Goal: Transaction & Acquisition: Download file/media

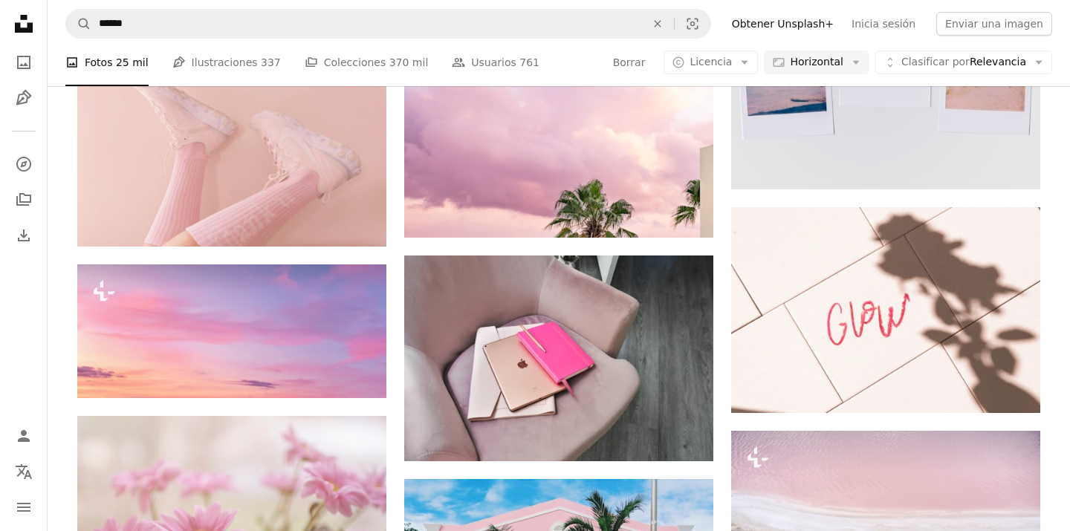
scroll to position [16941, 0]
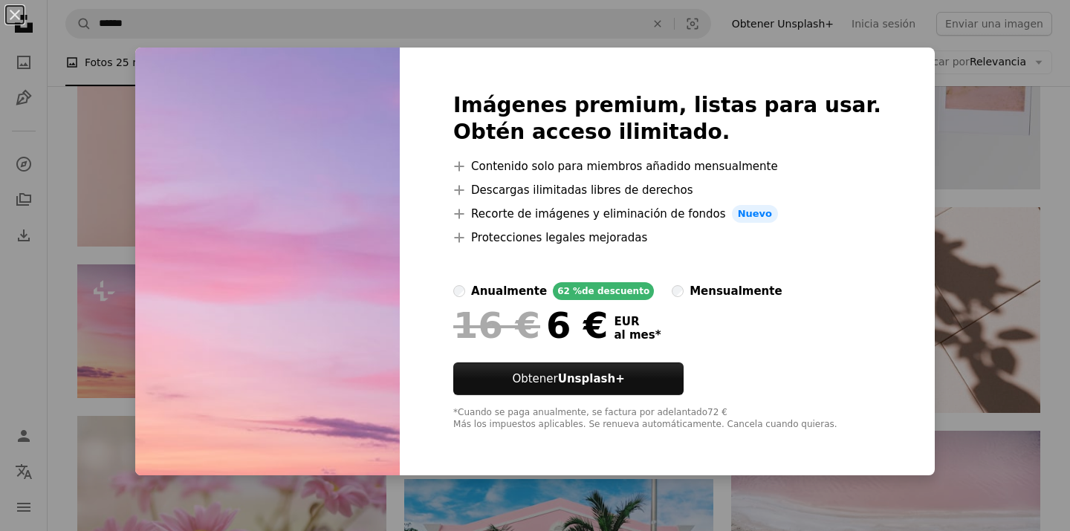
click at [120, 342] on div "An X shape Imágenes premium, listas para usar. Obtén acceso ilimitado. A plus s…" at bounding box center [535, 265] width 1070 height 531
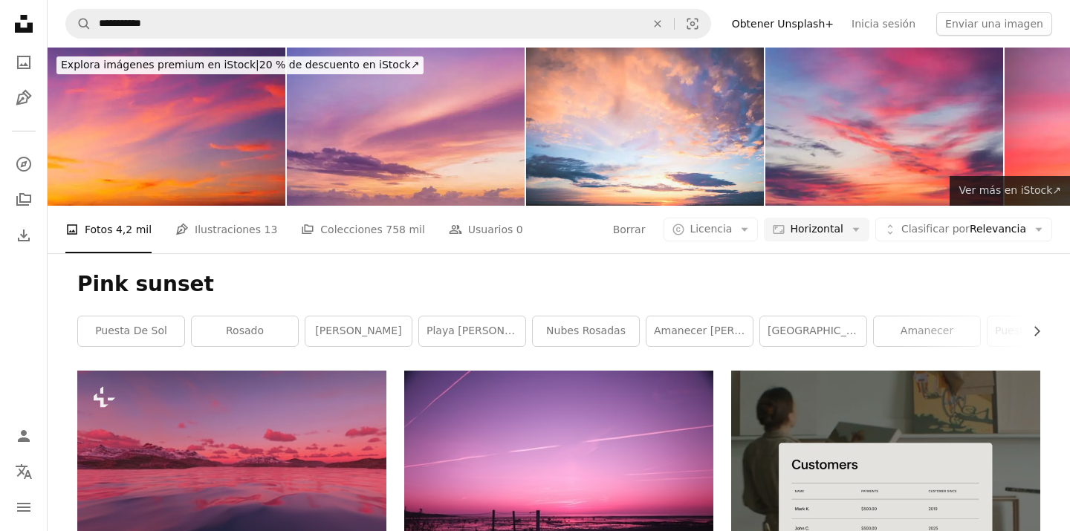
click at [1021, 193] on span "Ver más en iStock ↗" at bounding box center [1009, 190] width 103 height 12
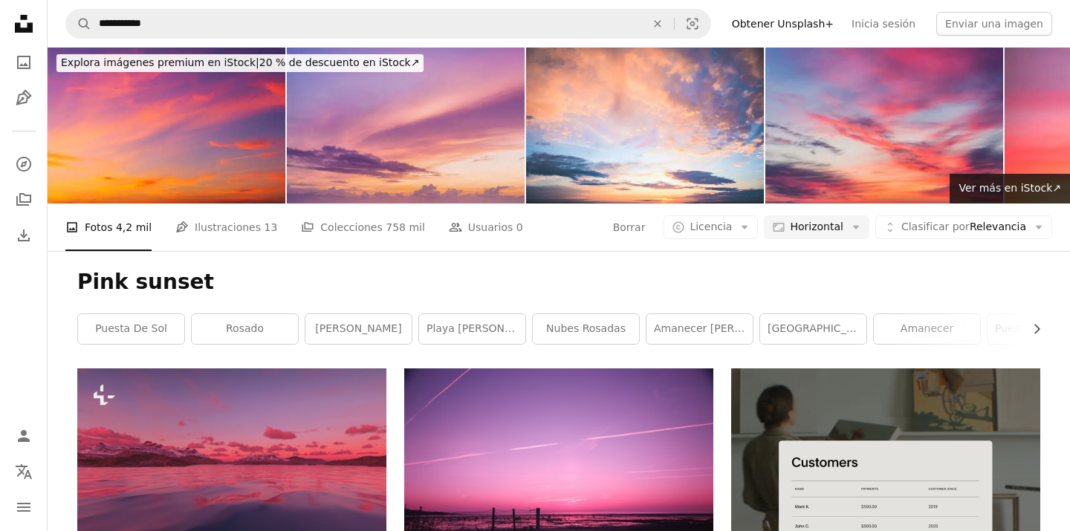
scroll to position [2, 0]
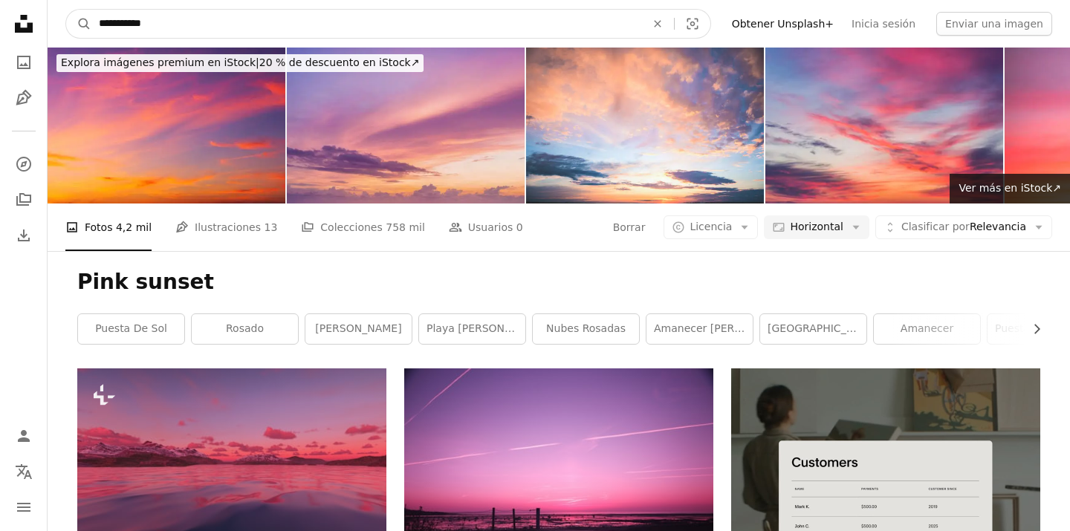
click at [172, 21] on input "**********" at bounding box center [366, 24] width 550 height 28
type input "**********"
click at [79, 24] on button "A magnifying glass" at bounding box center [78, 24] width 25 height 28
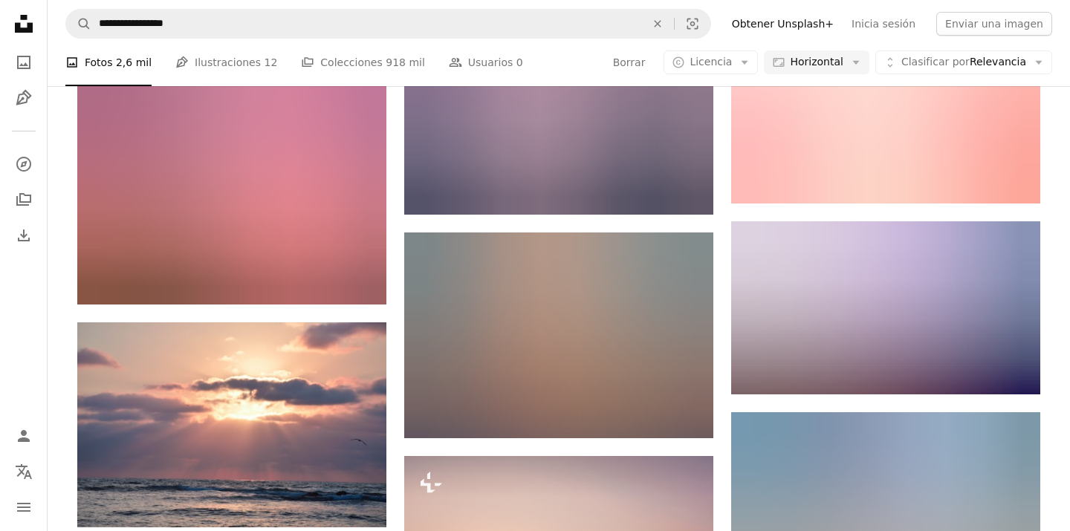
scroll to position [16414, 0]
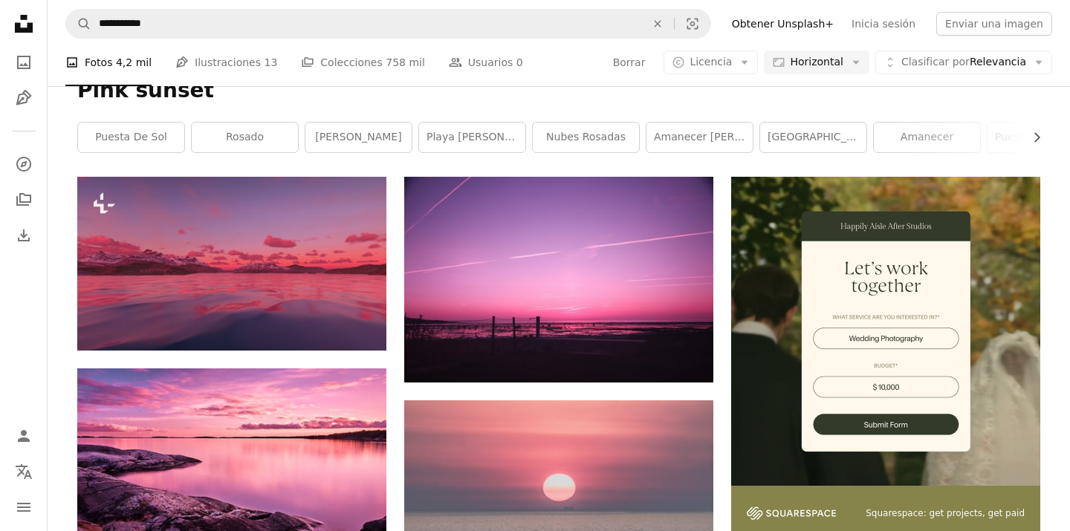
scroll to position [198, 0]
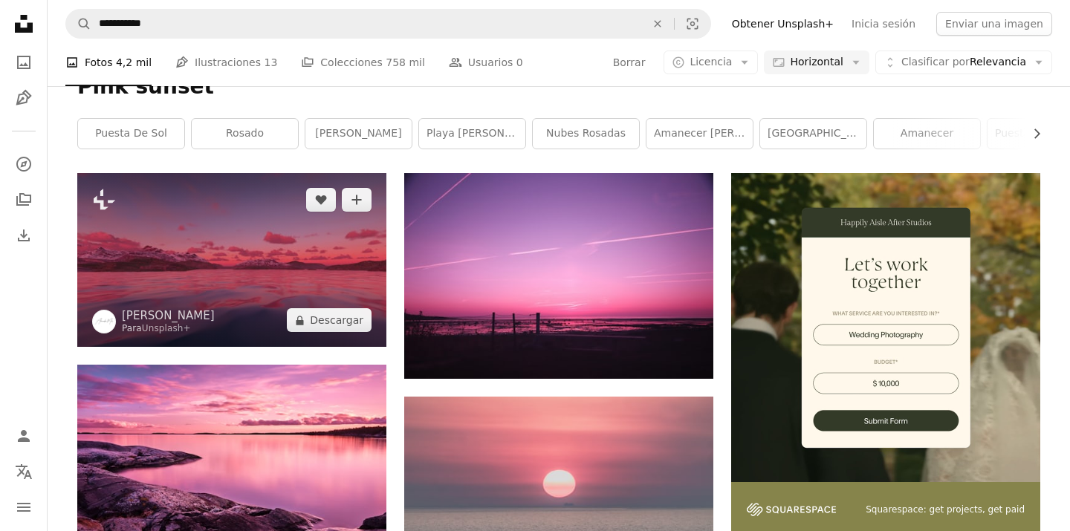
click at [290, 253] on img at bounding box center [231, 260] width 309 height 174
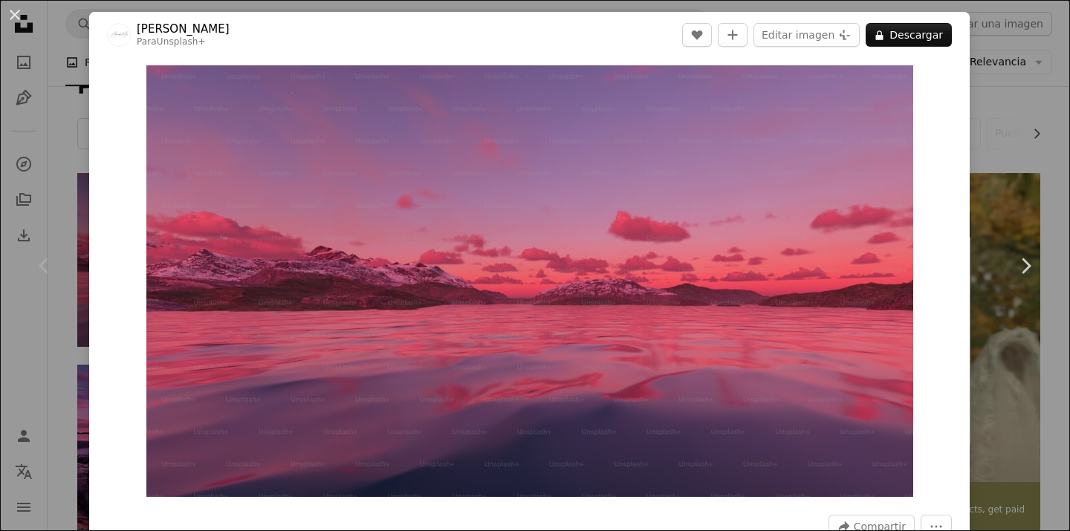
click at [58, 250] on div "Chevron left" at bounding box center [44, 266] width 89 height 143
click at [16, 13] on button "An X shape" at bounding box center [15, 15] width 18 height 18
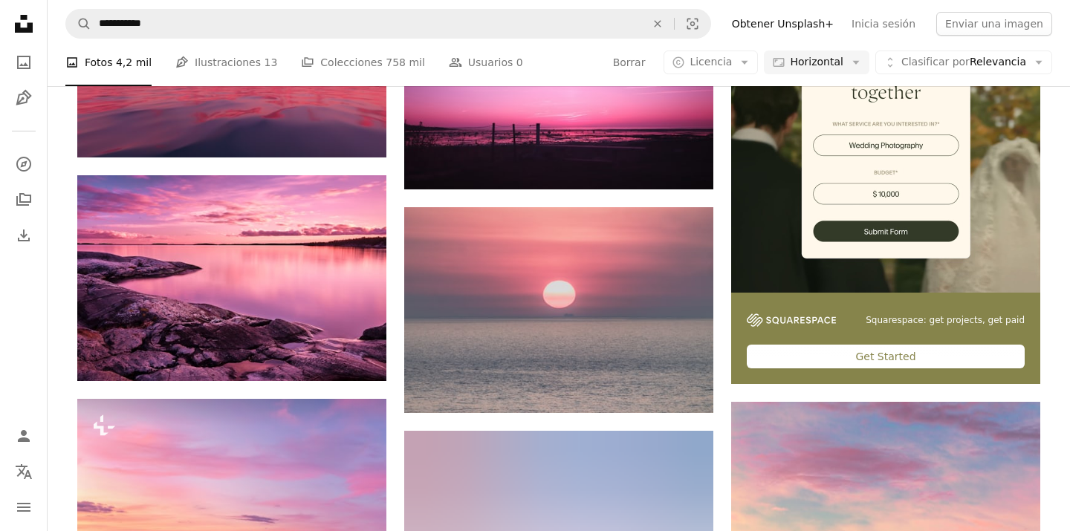
scroll to position [386, 0]
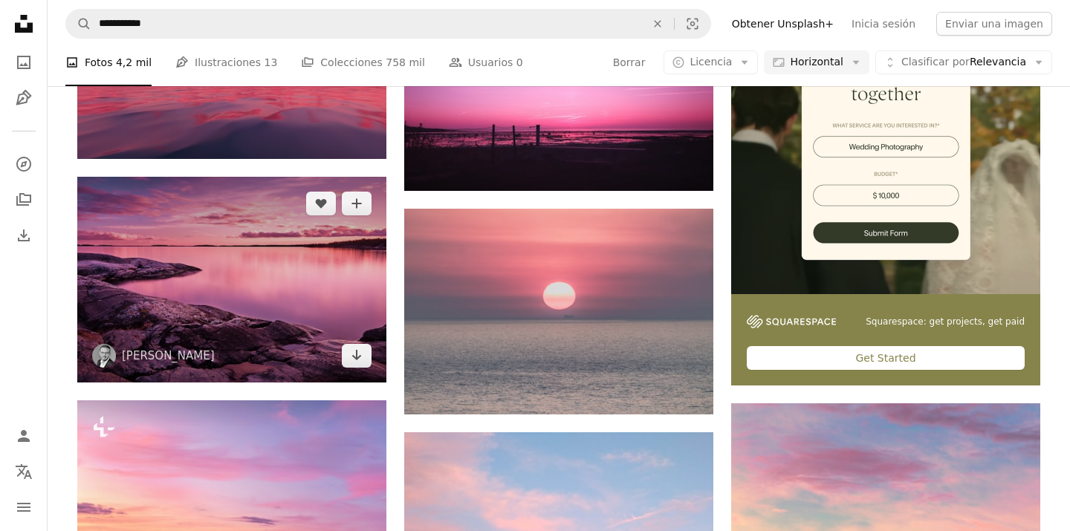
click at [175, 302] on img at bounding box center [231, 280] width 309 height 206
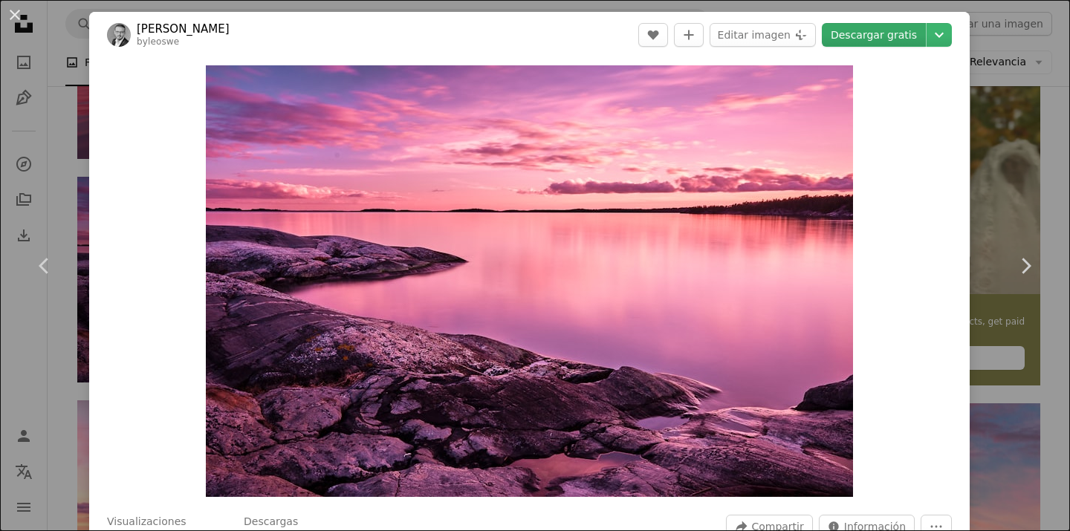
click at [877, 38] on link "Descargar gratis" at bounding box center [874, 35] width 104 height 24
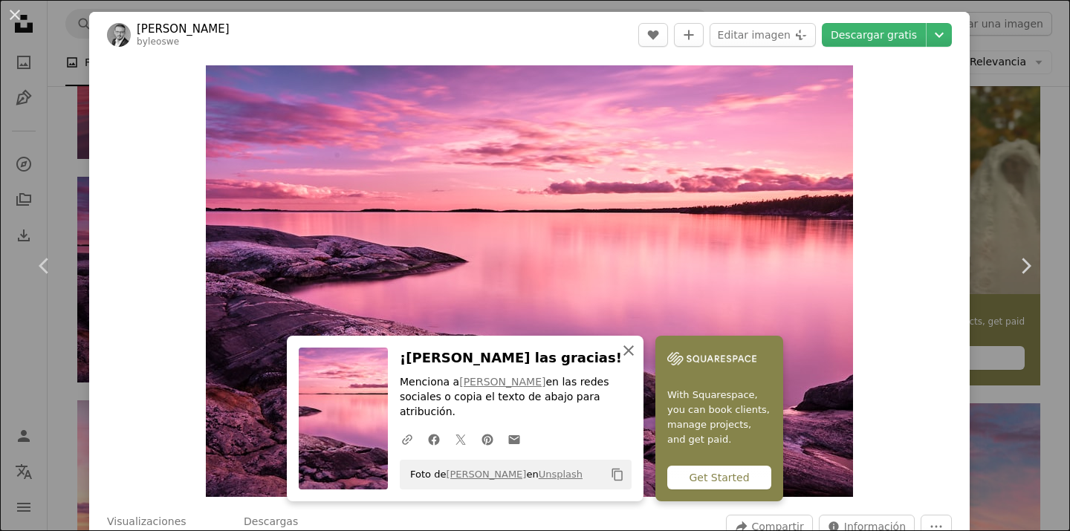
click at [626, 360] on icon "An X shape" at bounding box center [629, 351] width 18 height 18
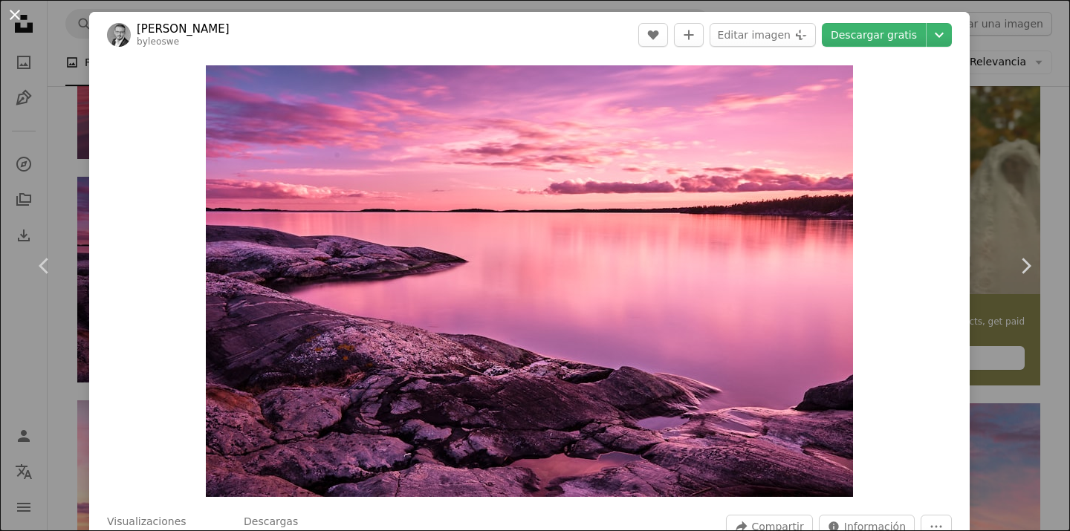
click at [14, 13] on button "An X shape" at bounding box center [15, 15] width 18 height 18
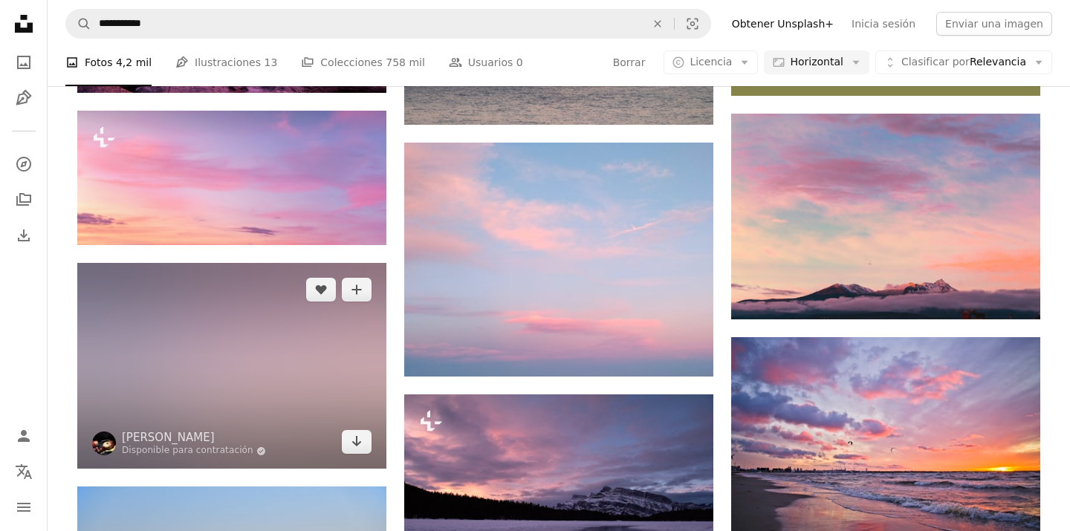
scroll to position [661, 0]
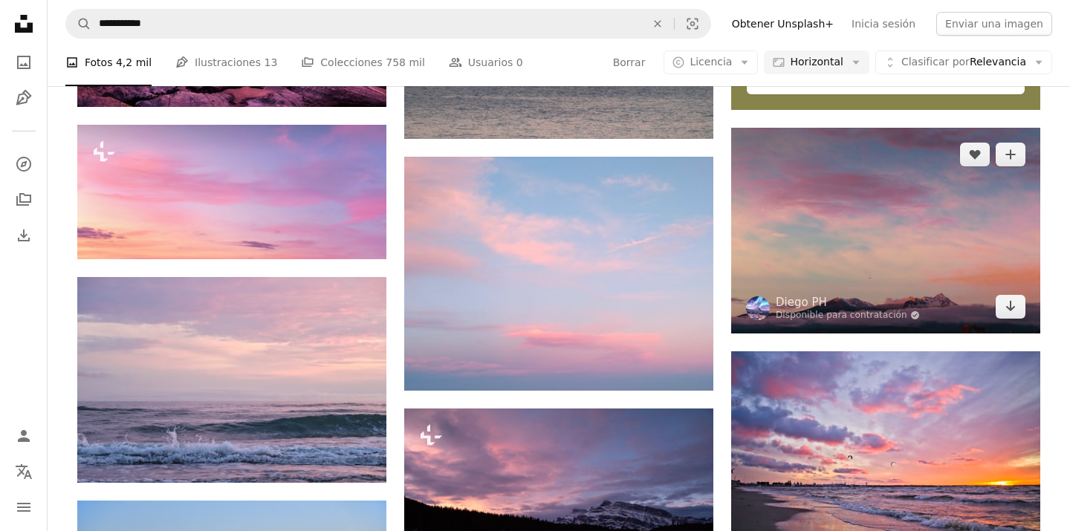
click at [883, 255] on img at bounding box center [885, 231] width 309 height 206
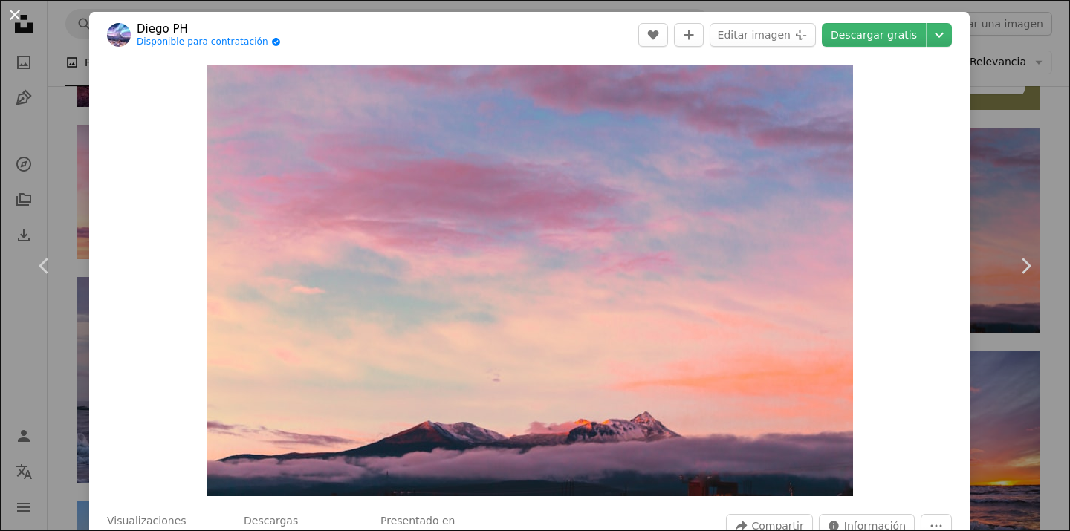
click at [13, 16] on button "An X shape" at bounding box center [15, 15] width 18 height 18
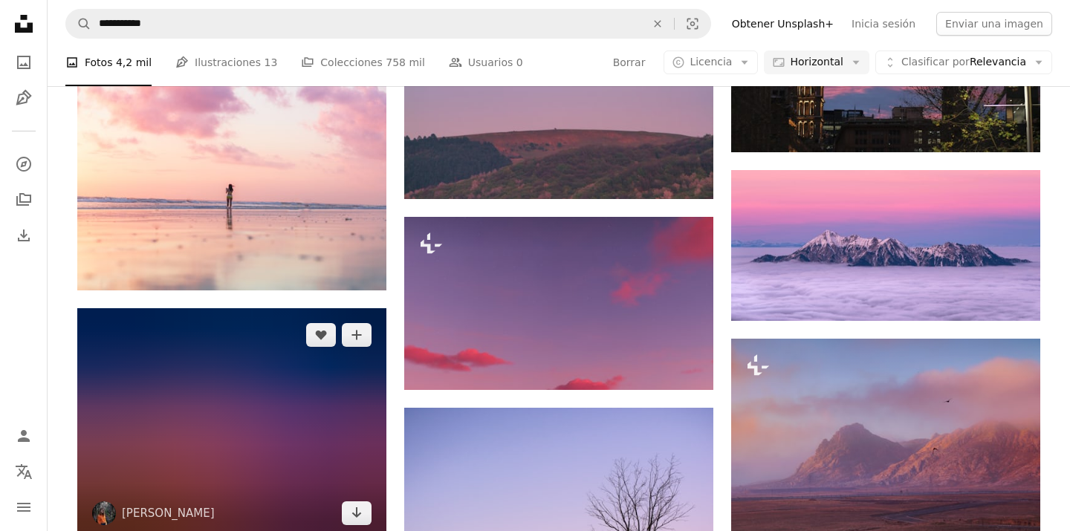
scroll to position [1743, 0]
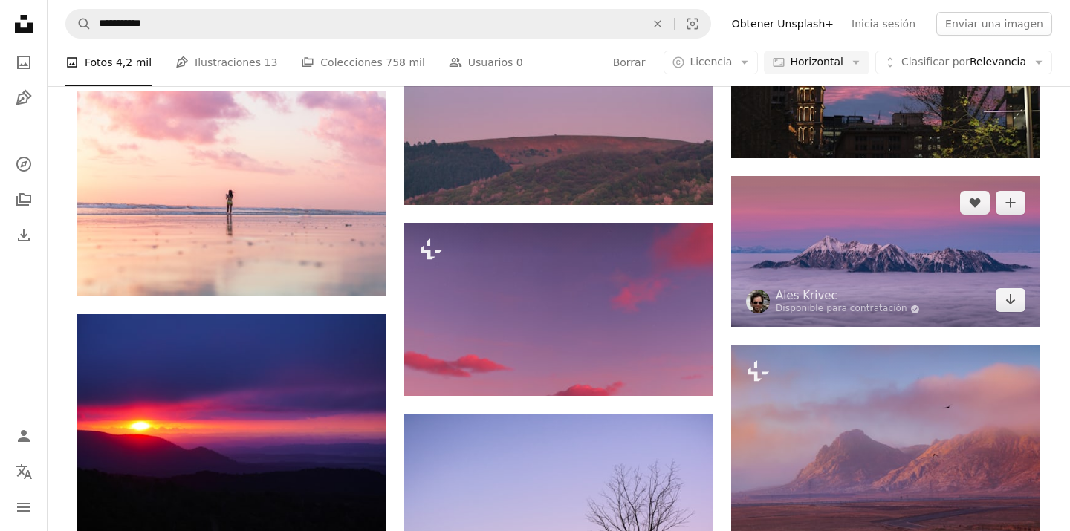
click at [835, 250] on img at bounding box center [885, 251] width 309 height 151
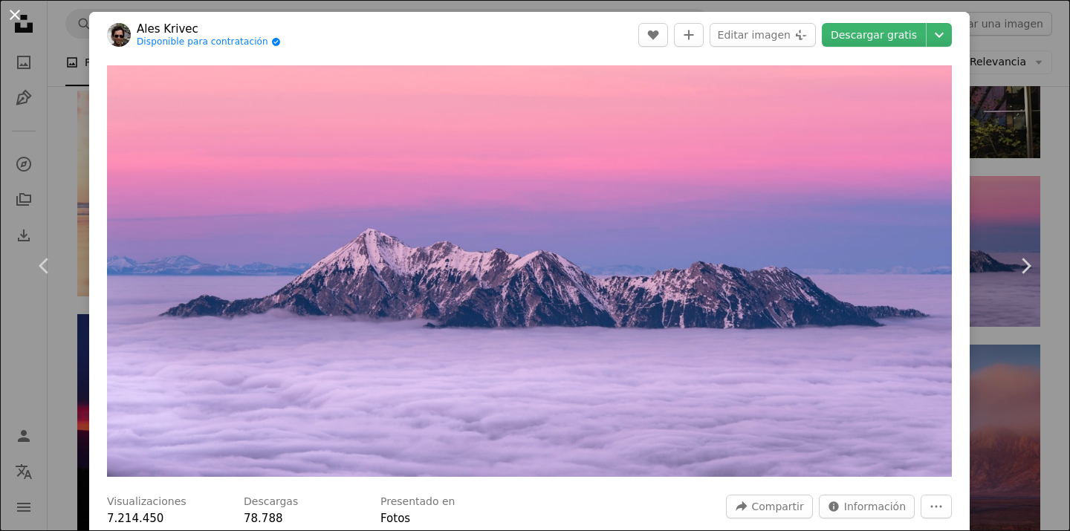
click at [13, 12] on button "An X shape" at bounding box center [15, 15] width 18 height 18
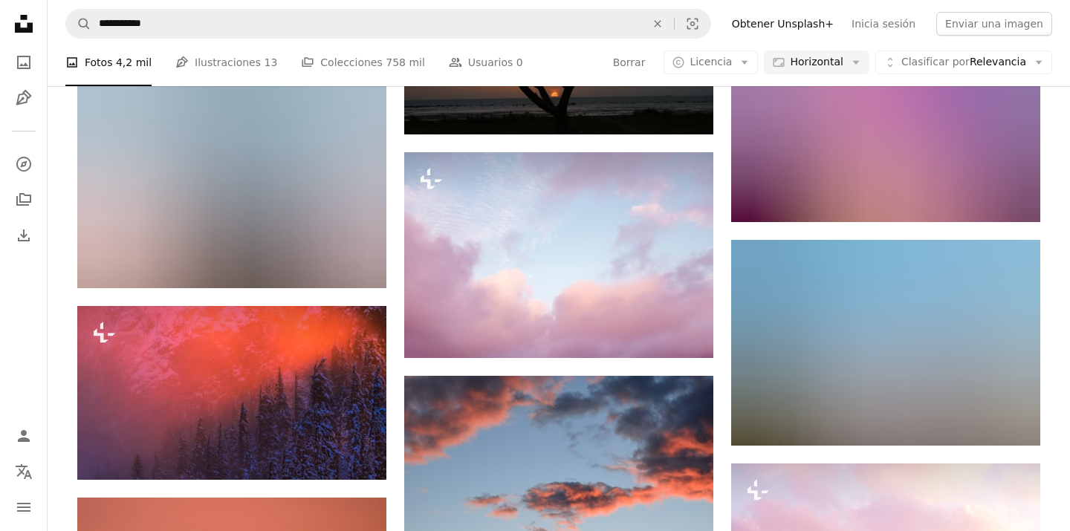
scroll to position [18491, 0]
